Goal: Transaction & Acquisition: Cashout

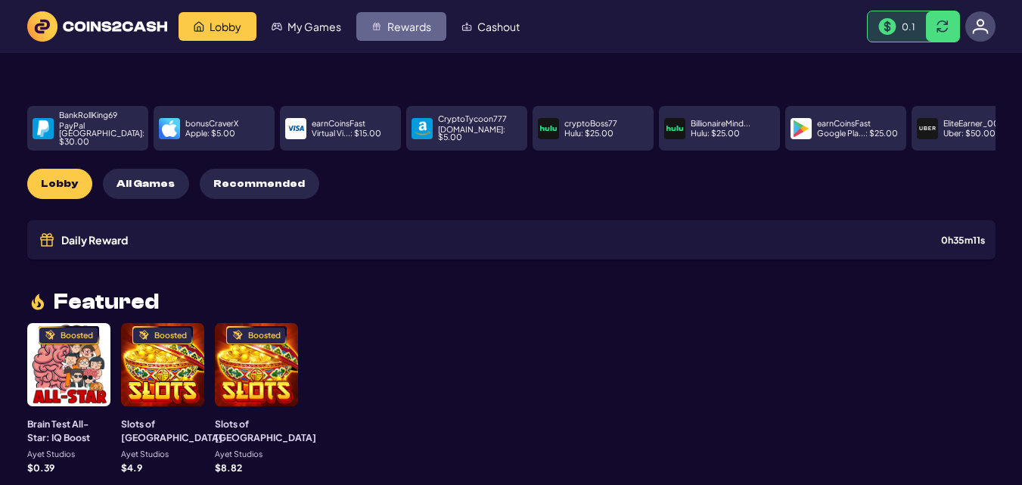
click at [402, 26] on span "Rewards" at bounding box center [409, 26] width 44 height 11
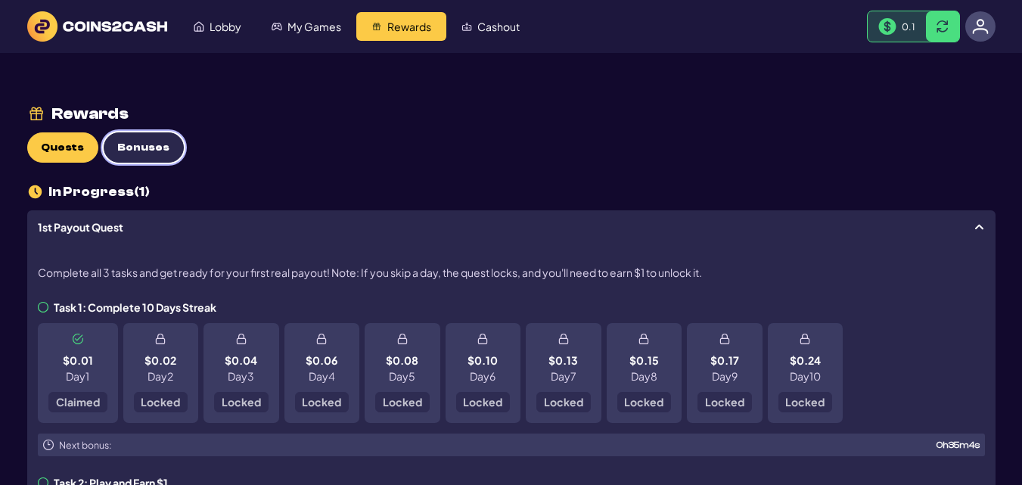
click at [151, 150] on span "Bonuses" at bounding box center [143, 147] width 52 height 13
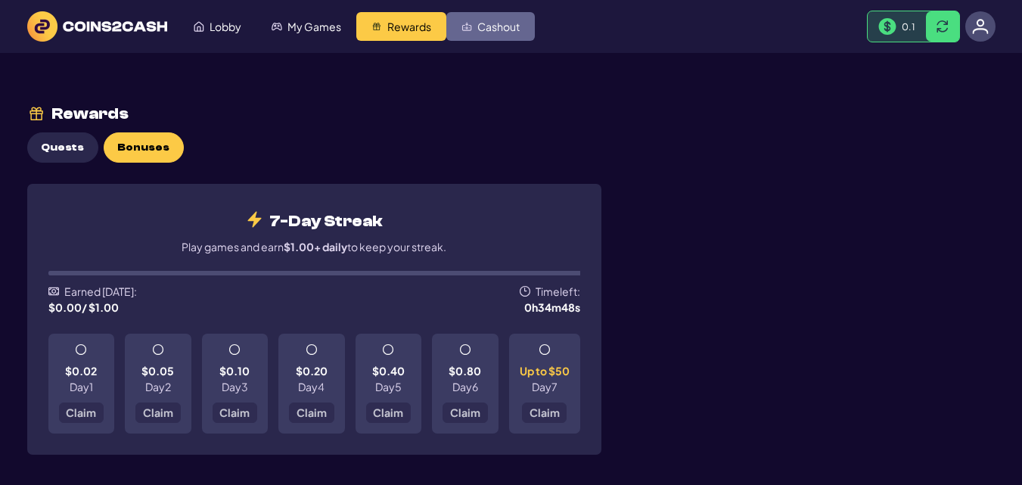
click at [503, 31] on span "Cashout" at bounding box center [498, 26] width 42 height 11
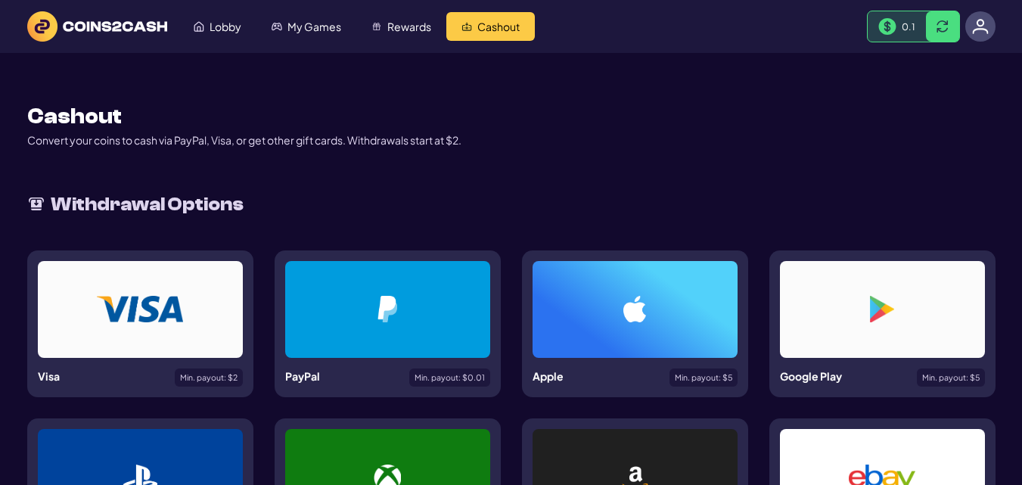
click at [320, 312] on div at bounding box center [387, 309] width 205 height 97
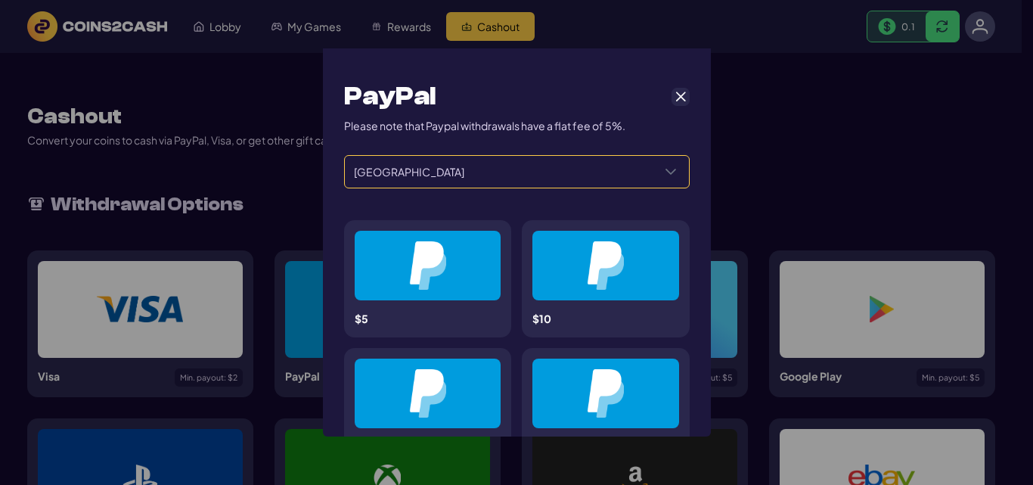
click at [666, 172] on icon "Select a Country" at bounding box center [671, 172] width 11 height 6
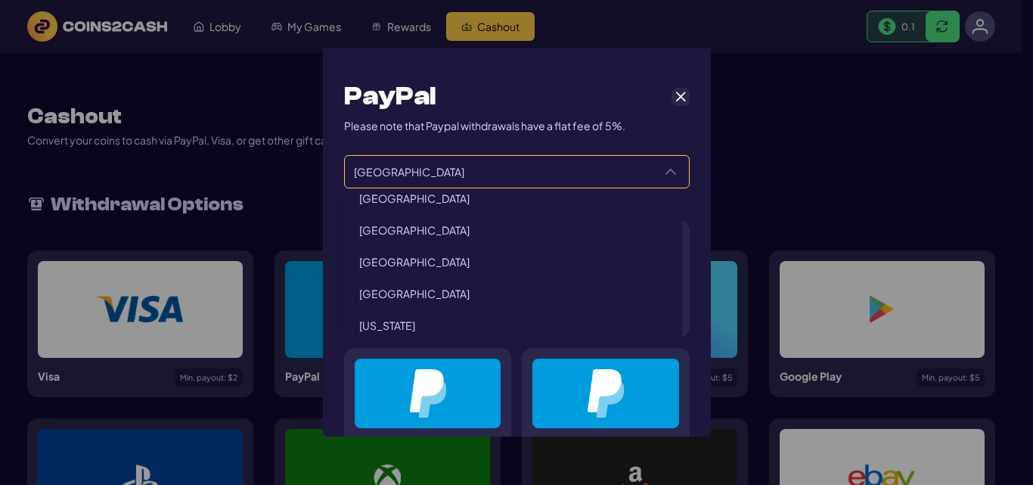
scroll to position [2790, 0]
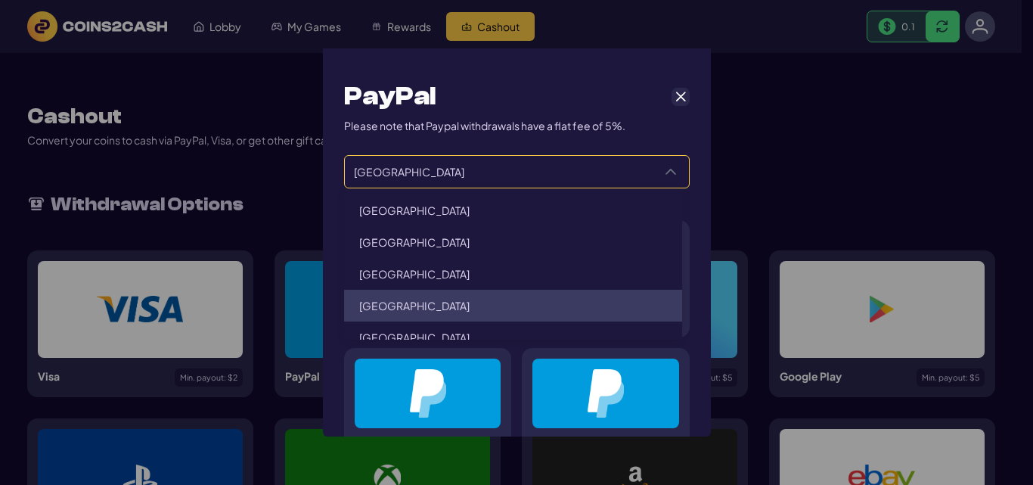
click at [437, 309] on li "Philippines" at bounding box center [513, 306] width 338 height 32
type input "**********"
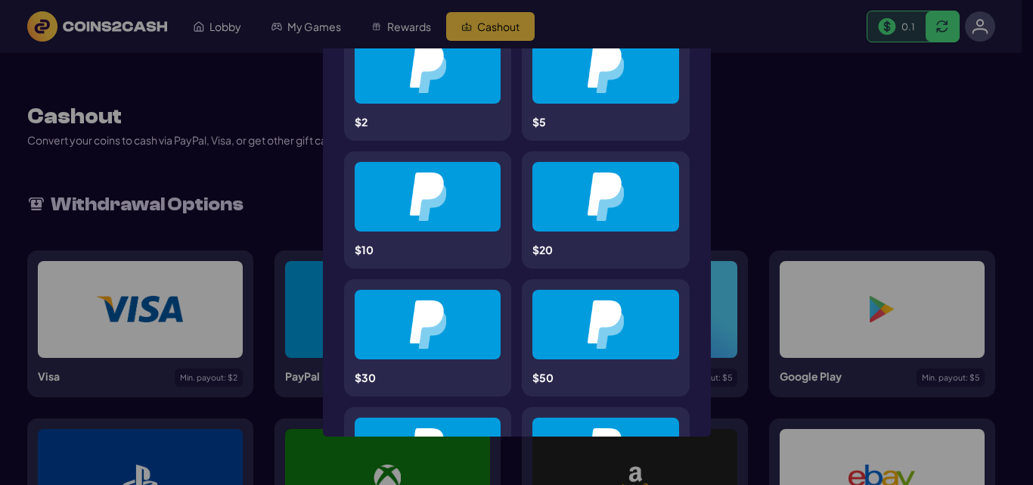
scroll to position [0, 0]
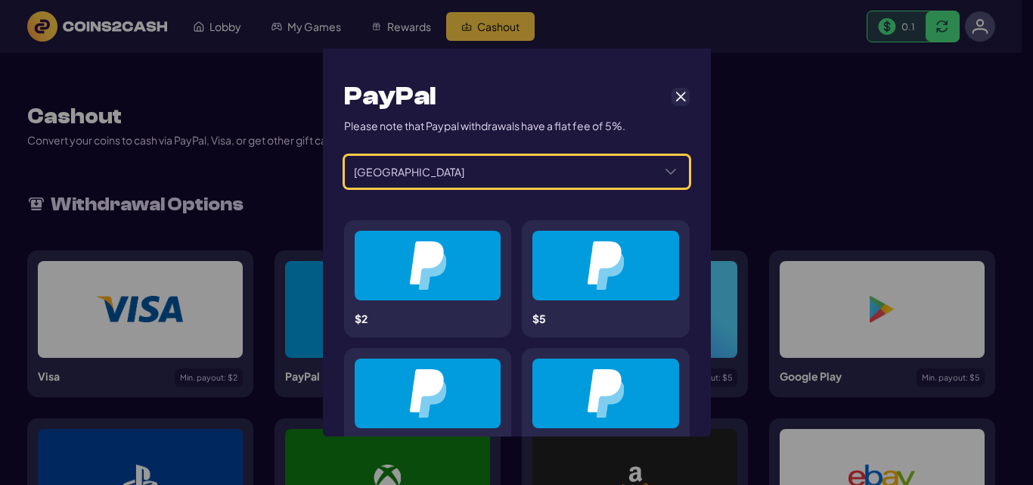
click at [665, 172] on icon "Select a Country" at bounding box center [671, 172] width 12 height 12
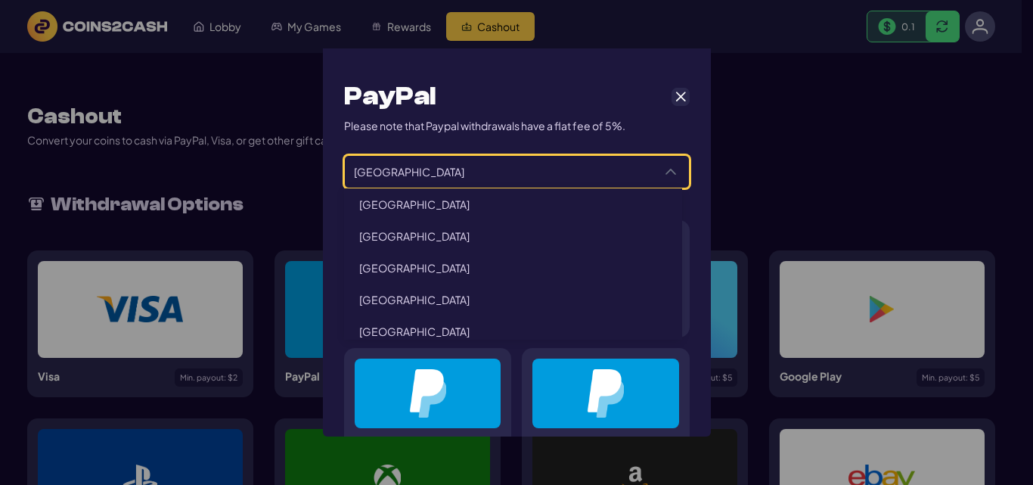
scroll to position [2772, 0]
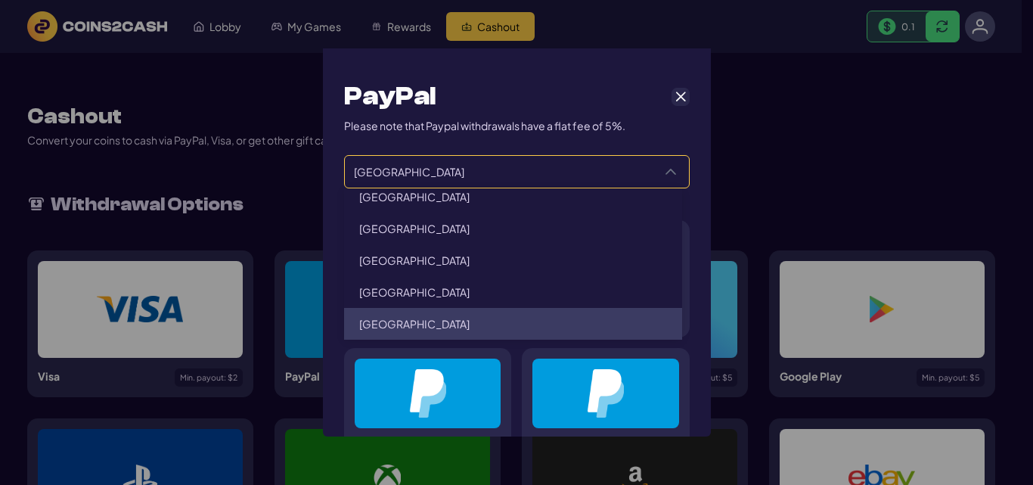
click at [665, 172] on icon "Select a Country" at bounding box center [671, 172] width 12 height 12
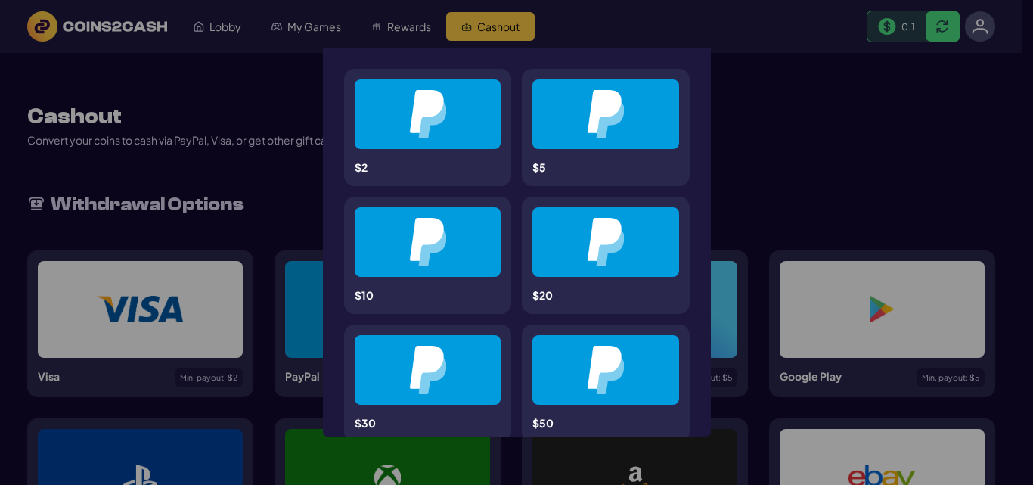
scroll to position [454, 0]
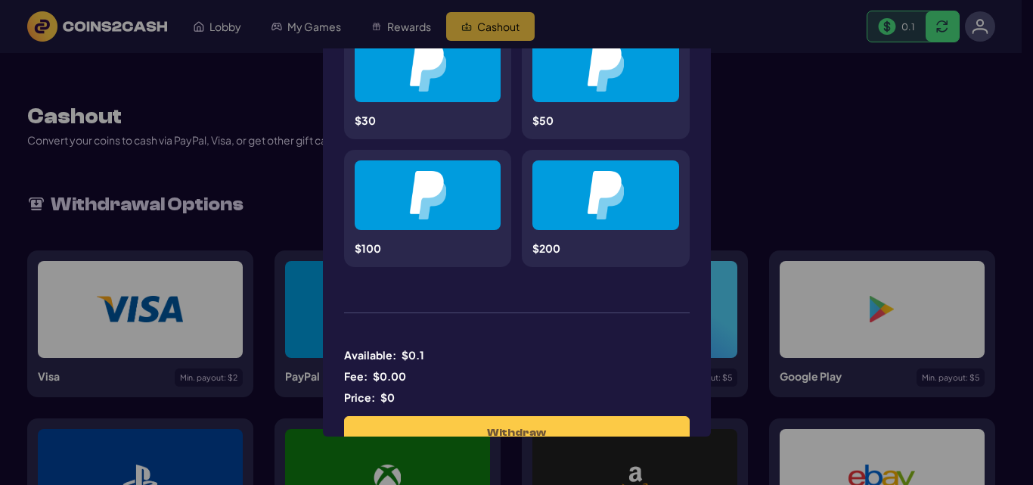
click at [573, 90] on div at bounding box center [606, 67] width 74 height 48
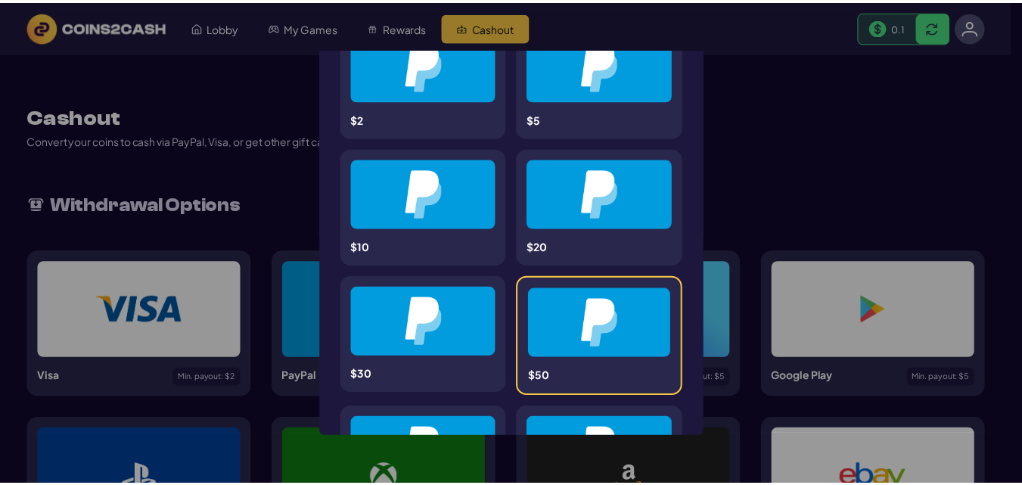
scroll to position [0, 0]
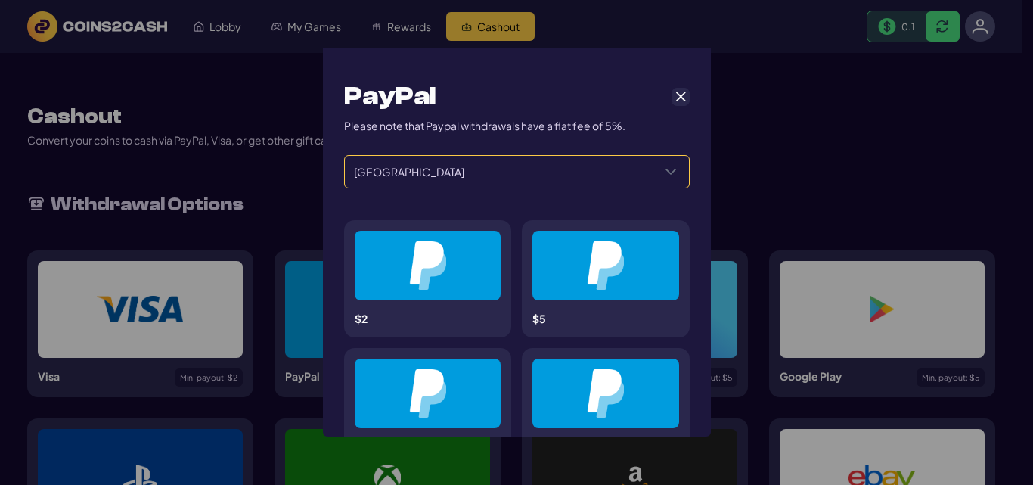
click at [220, 34] on div "**********" at bounding box center [516, 242] width 1033 height 485
click at [674, 97] on span "Cancel" at bounding box center [681, 97] width 14 height 14
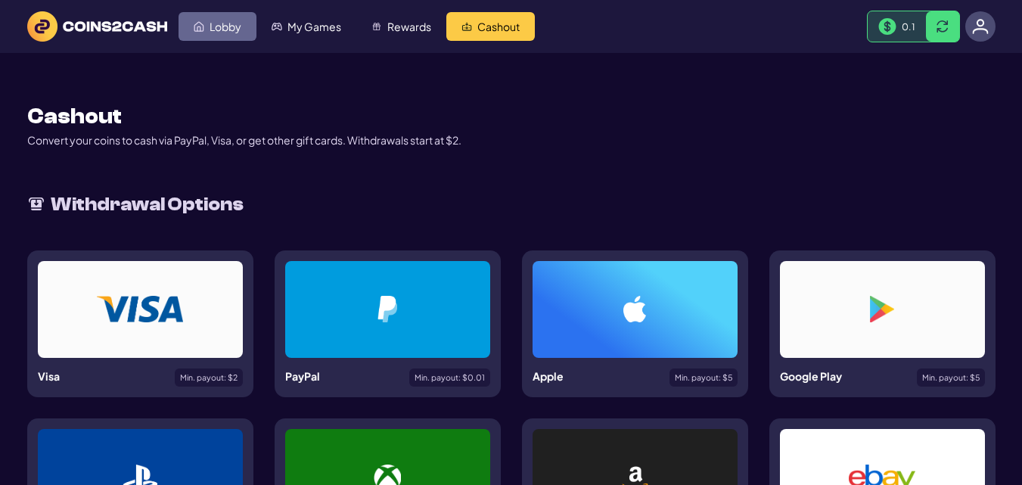
click at [231, 25] on span "Lobby" at bounding box center [226, 26] width 32 height 11
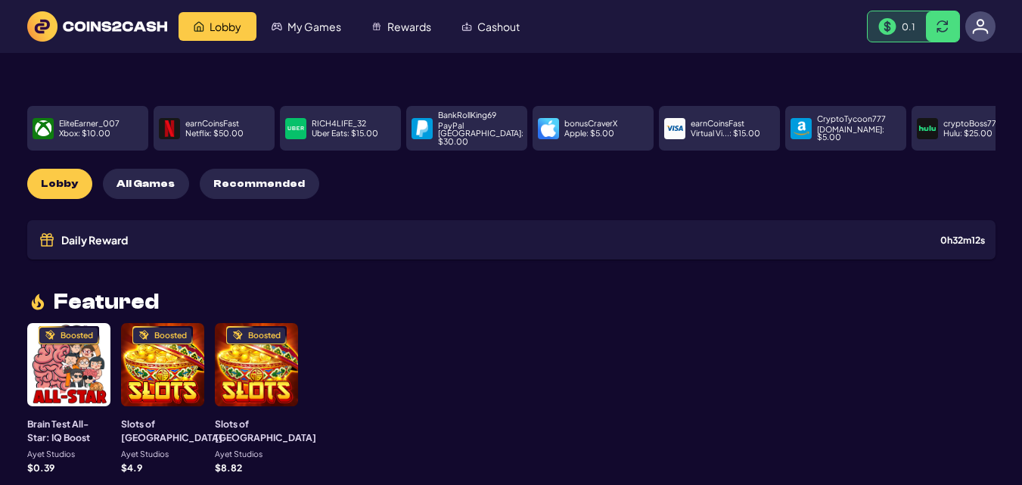
click at [120, 178] on span "All Games" at bounding box center [146, 184] width 58 height 13
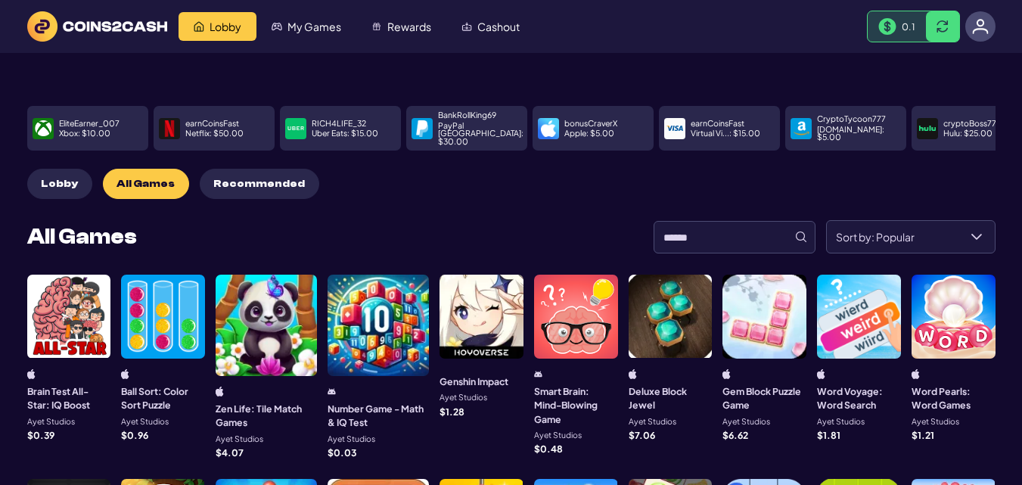
click at [241, 178] on span "Recommended" at bounding box center [259, 184] width 92 height 13
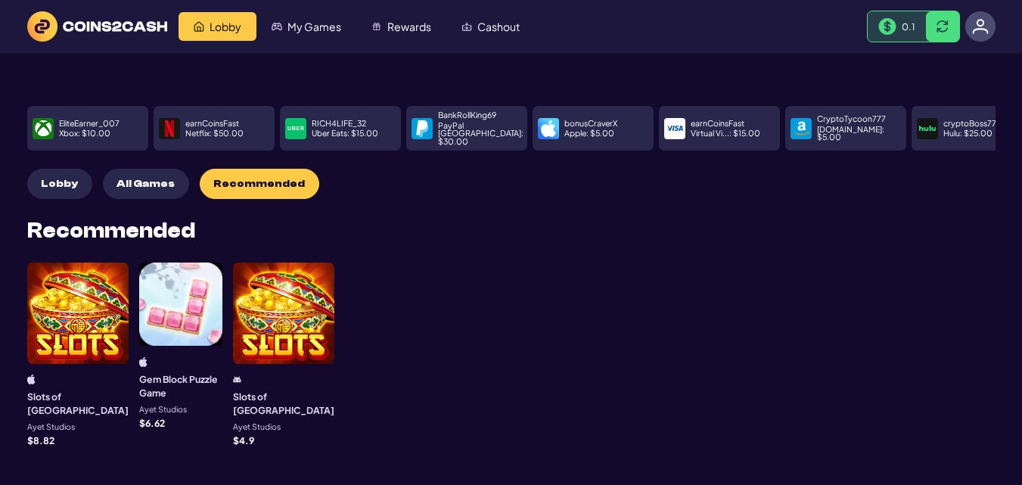
click at [203, 120] on p "earnCoinsFast" at bounding box center [212, 124] width 54 height 8
click at [164, 124] on img at bounding box center [169, 128] width 17 height 17
click at [204, 129] on p "Netflix : $ 50.00" at bounding box center [214, 133] width 58 height 8
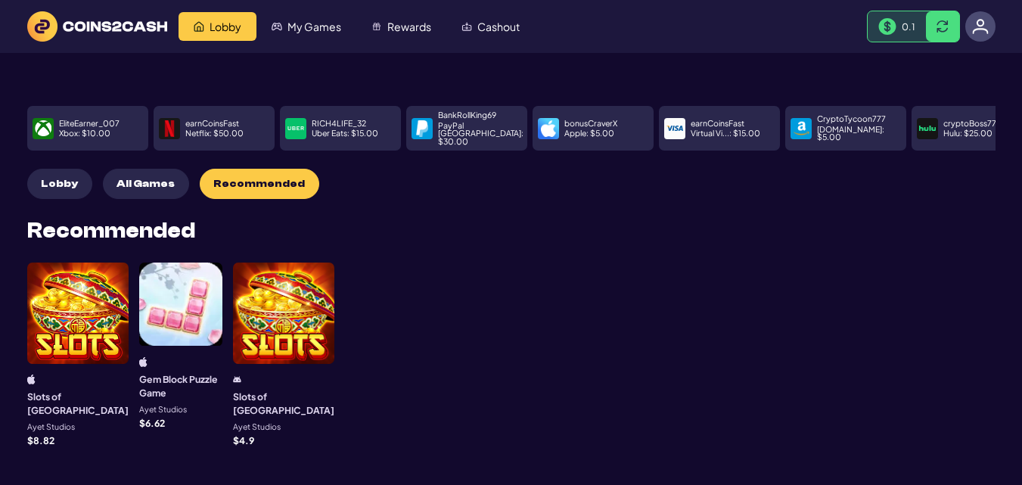
click at [204, 129] on p "Netflix : $ 50.00" at bounding box center [214, 133] width 58 height 8
click at [172, 120] on img at bounding box center [169, 128] width 17 height 17
click at [204, 120] on p "earnCoinsFast" at bounding box center [212, 124] width 54 height 8
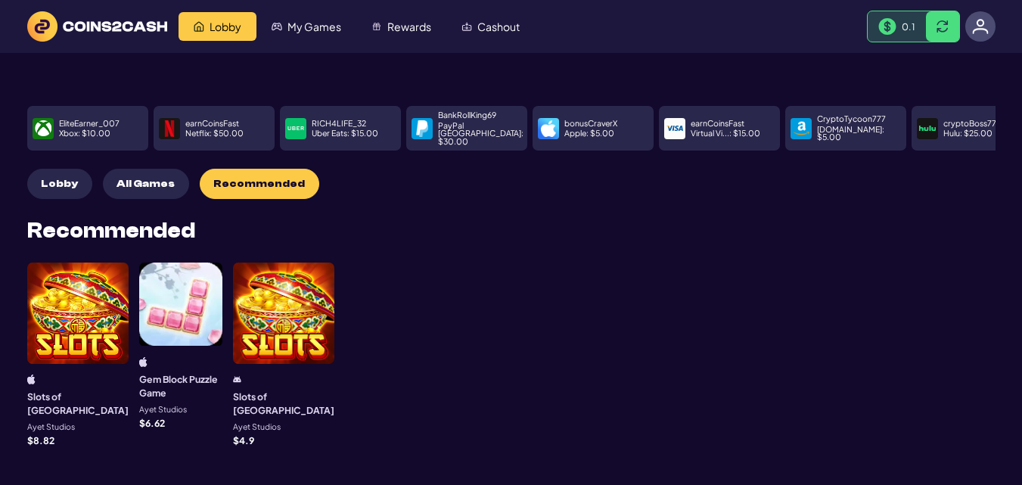
click at [203, 129] on p "Netflix : $ 50.00" at bounding box center [214, 133] width 58 height 8
click at [398, 25] on span "Rewards" at bounding box center [409, 26] width 44 height 11
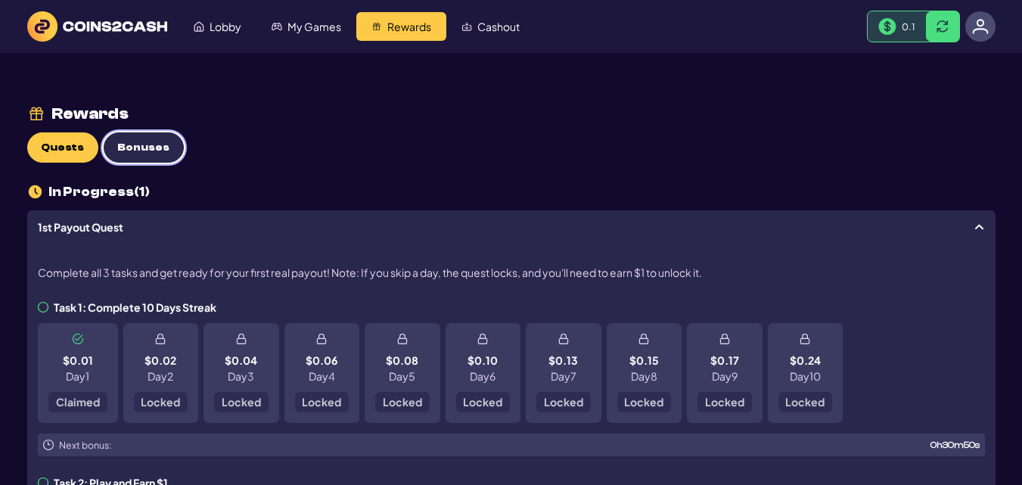
click at [141, 151] on span "Bonuses" at bounding box center [143, 147] width 52 height 13
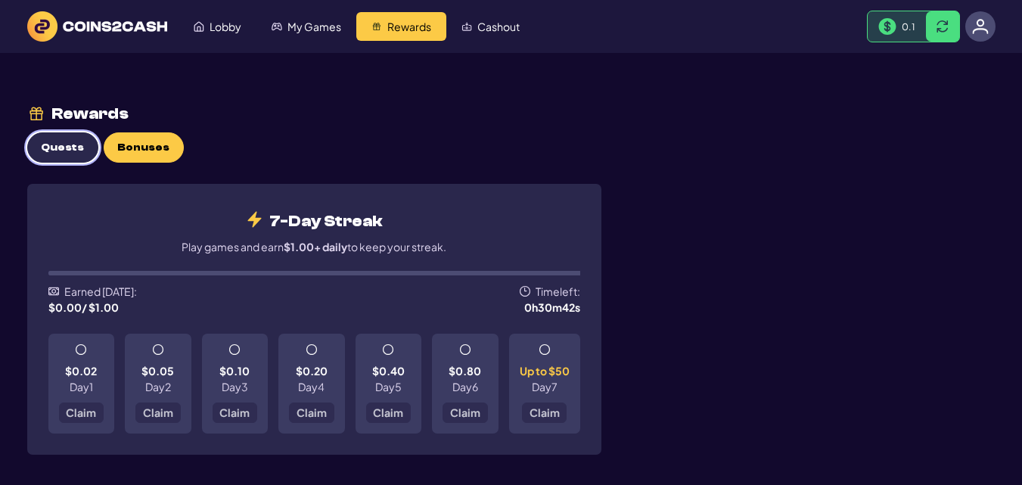
click at [55, 144] on span "Quests" at bounding box center [62, 147] width 43 height 13
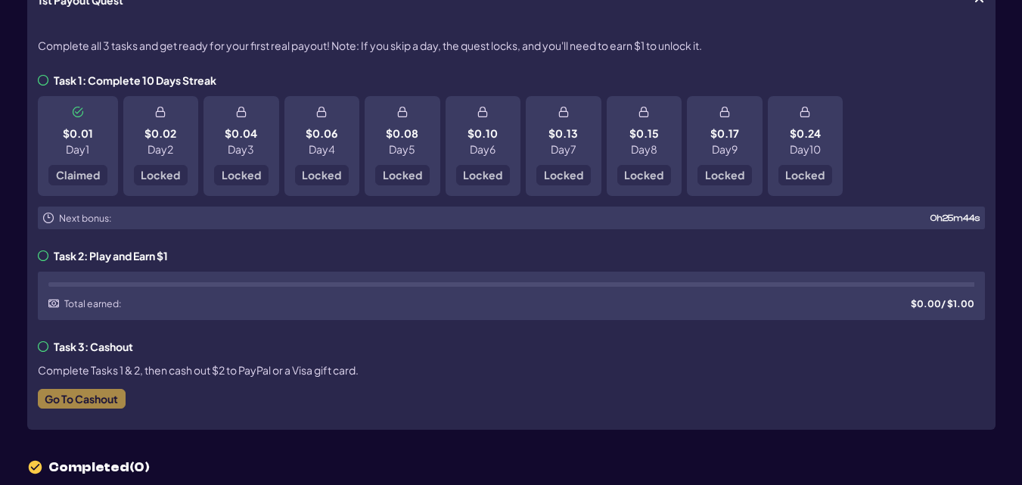
scroll to position [76, 0]
